Goal: Transaction & Acquisition: Book appointment/travel/reservation

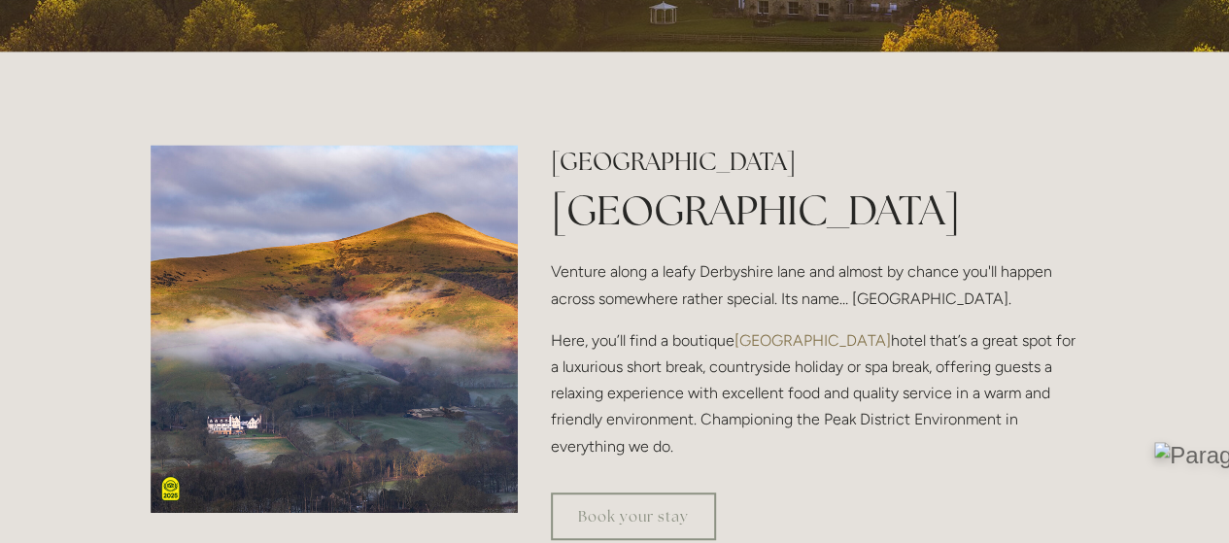
scroll to position [505, 0]
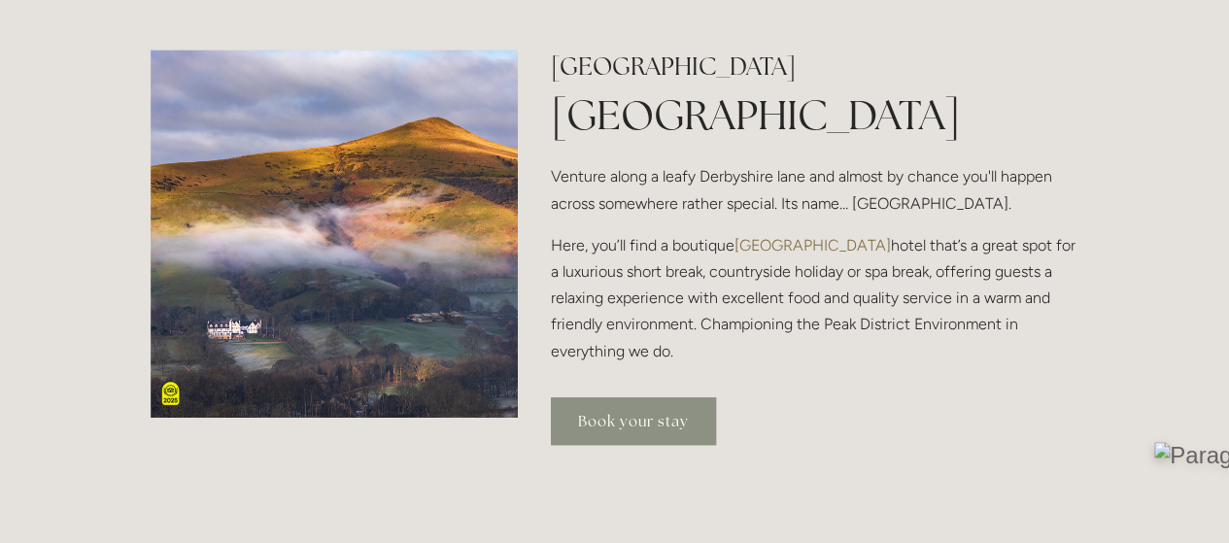
click at [657, 422] on link "Book your stay" at bounding box center [633, 421] width 165 height 48
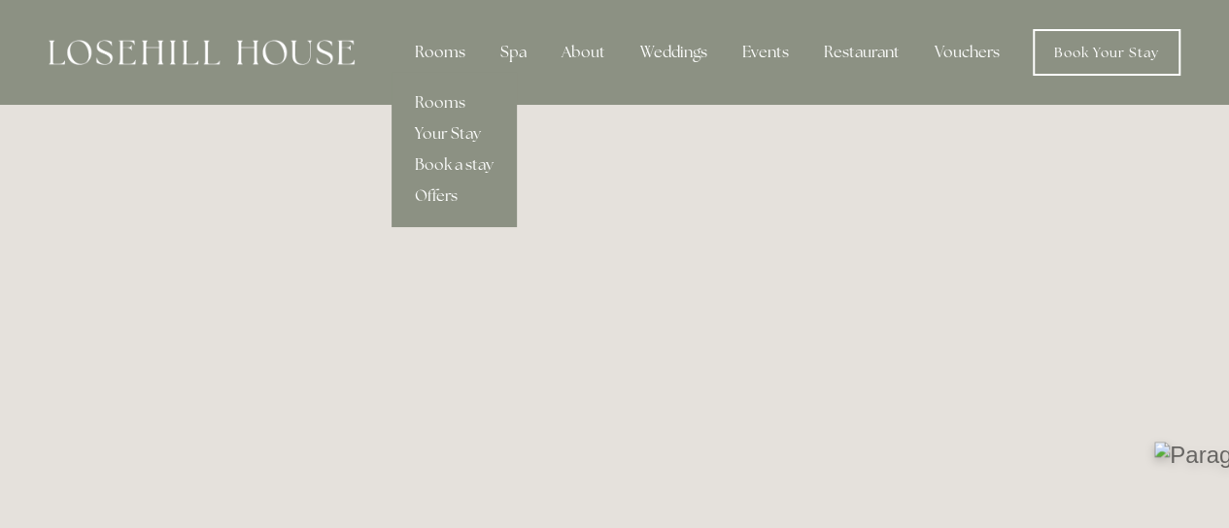
click at [427, 50] on div "Rooms" at bounding box center [440, 52] width 82 height 39
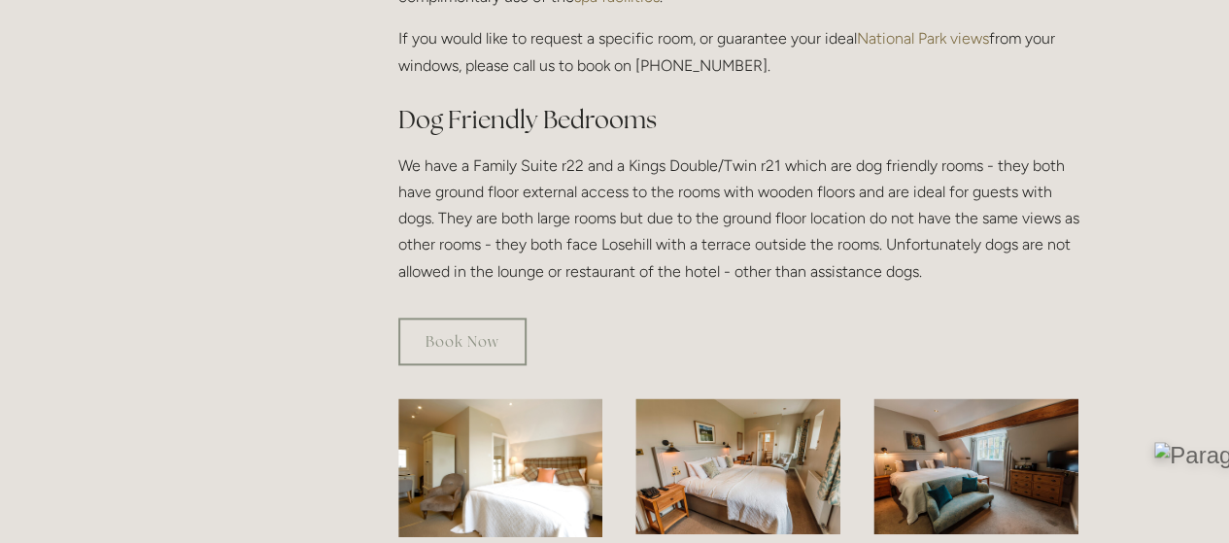
scroll to position [974, 0]
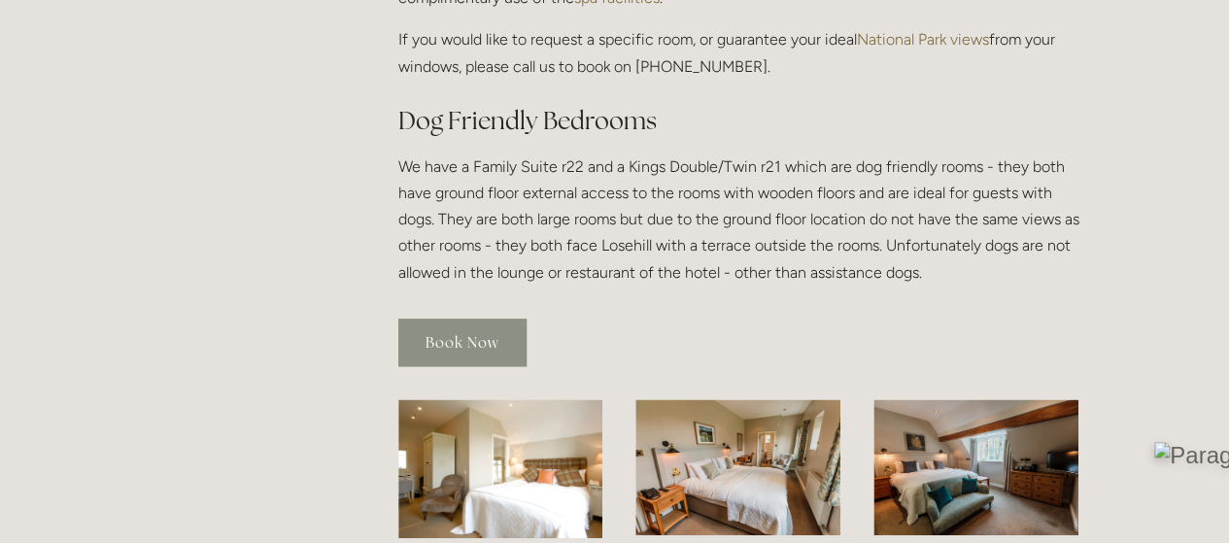
click at [498, 319] on link "Book Now" at bounding box center [462, 343] width 128 height 48
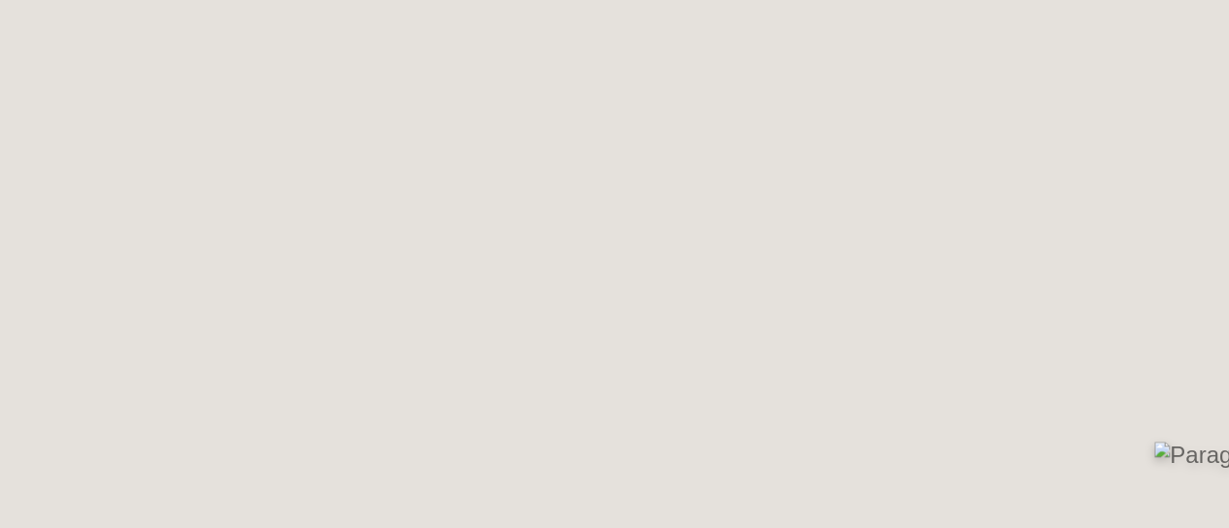
scroll to position [2282, 0]
